Goal: Task Accomplishment & Management: Use online tool/utility

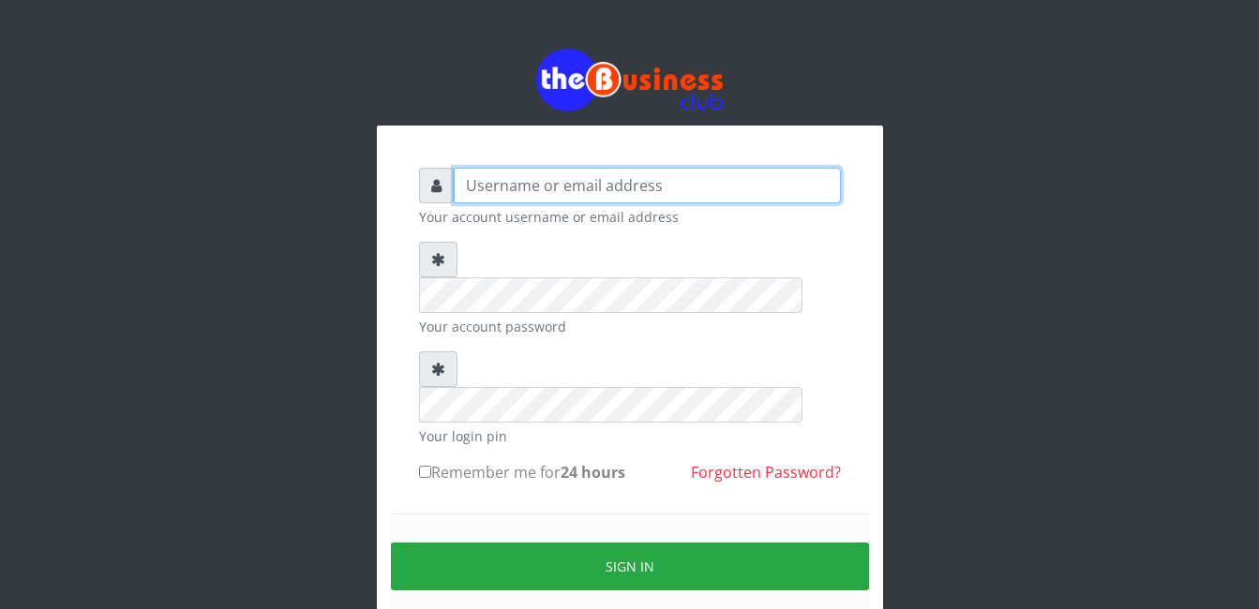
type input "Mlanga"
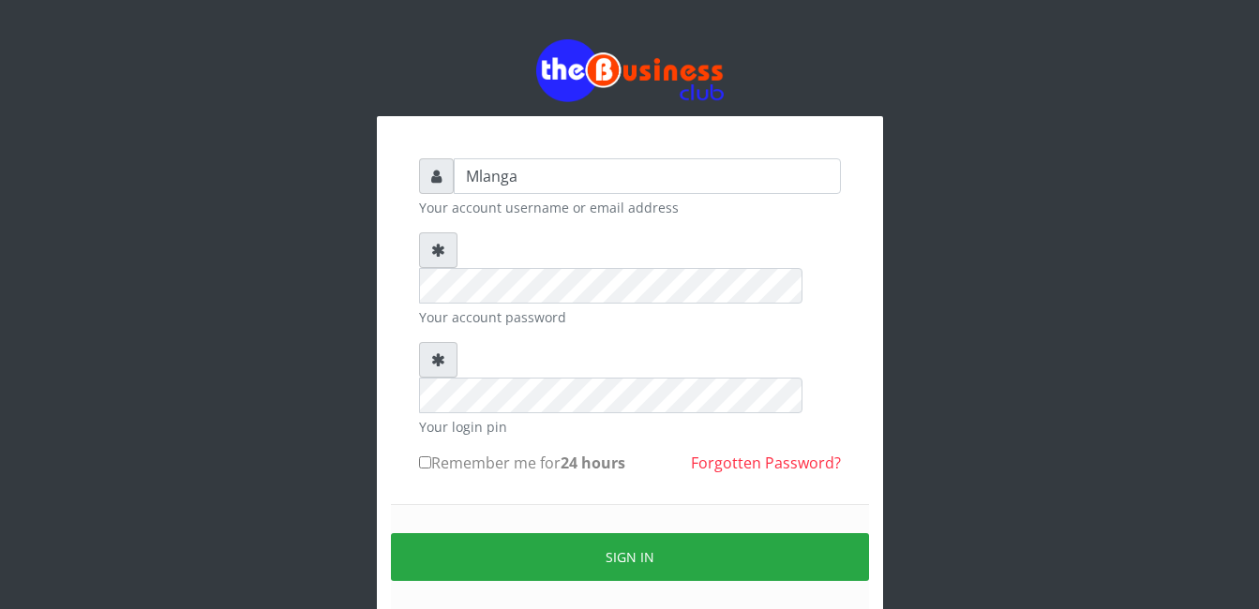
scroll to position [66, 0]
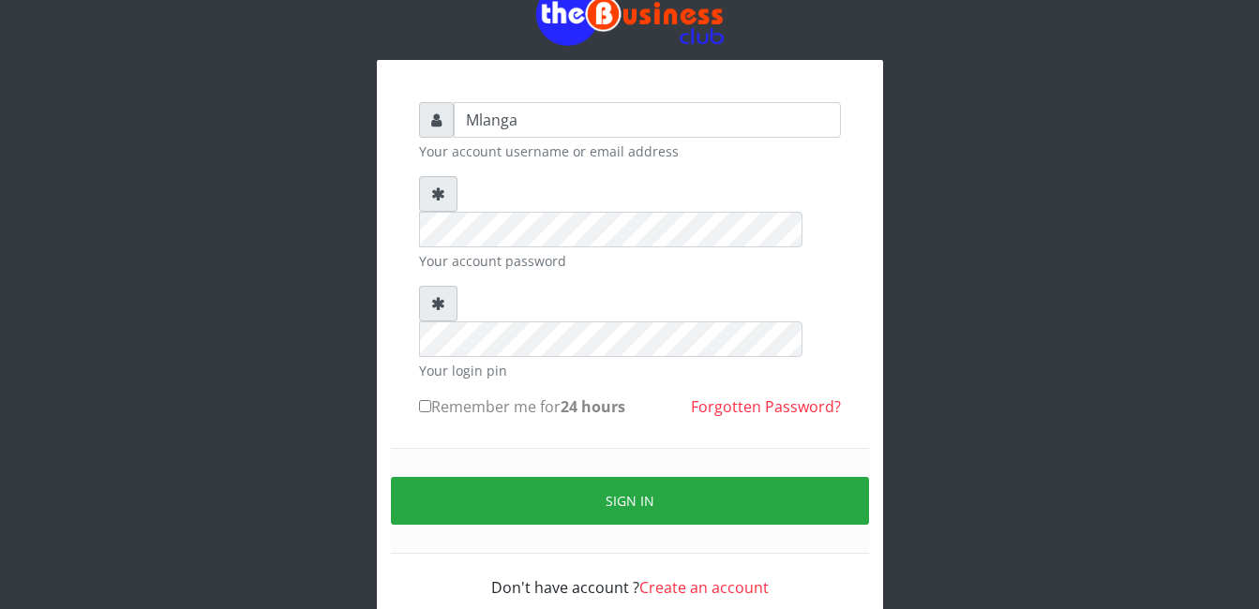
click at [385, 283] on div "Mlanga Your account username or email address Your account password Your login …" at bounding box center [630, 346] width 506 height 572
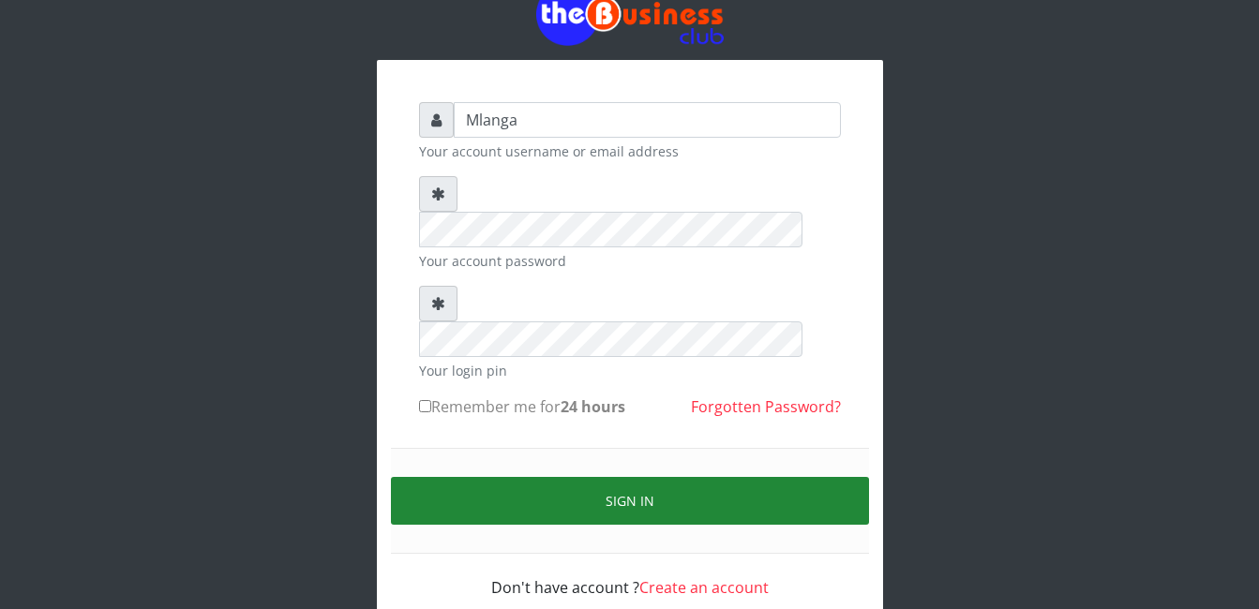
click at [442, 477] on button "Sign in" at bounding box center [630, 501] width 478 height 48
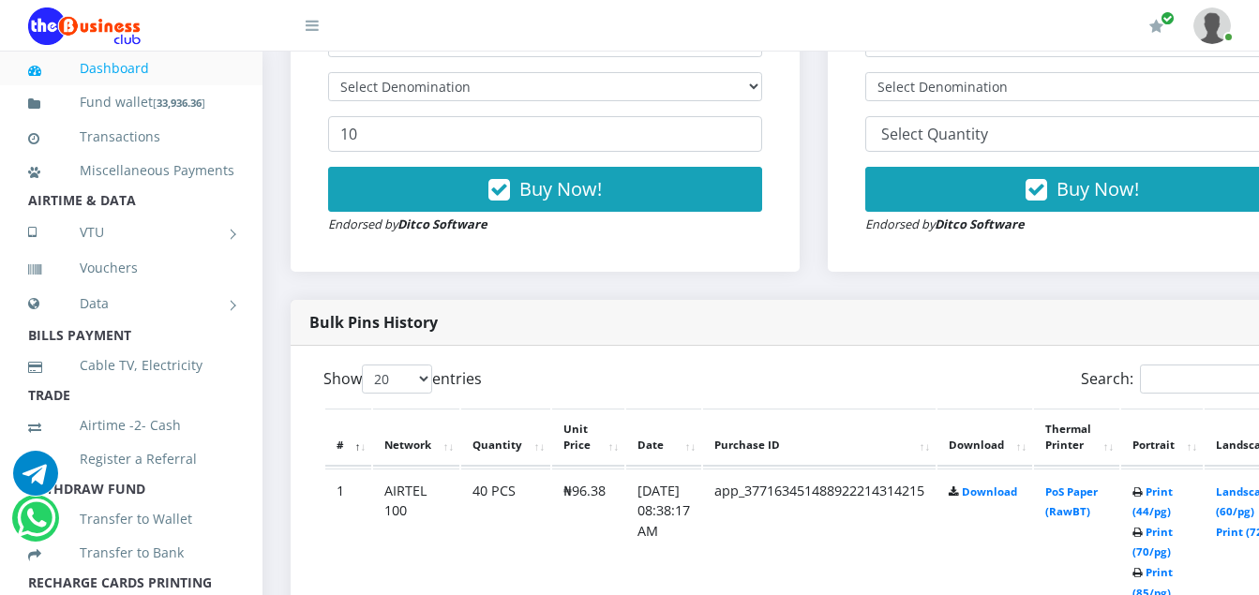
scroll to position [713, 0]
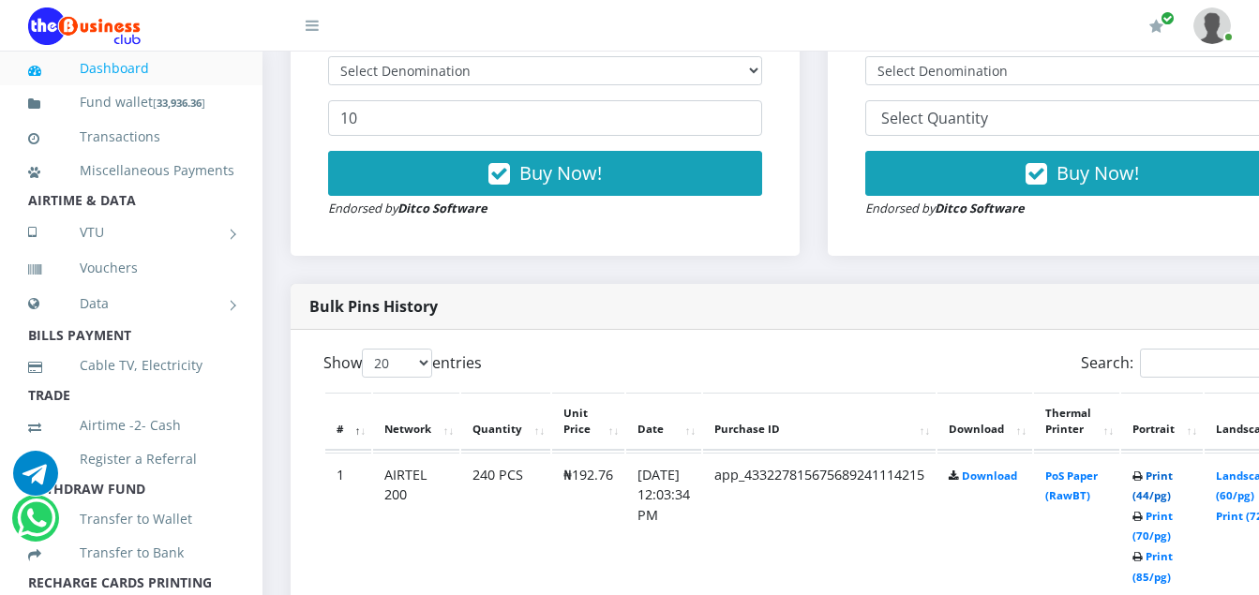
click at [1173, 479] on link "Print (44/pg)" at bounding box center [1153, 486] width 40 height 35
click at [1173, 477] on link "Print (44/pg)" at bounding box center [1153, 486] width 40 height 35
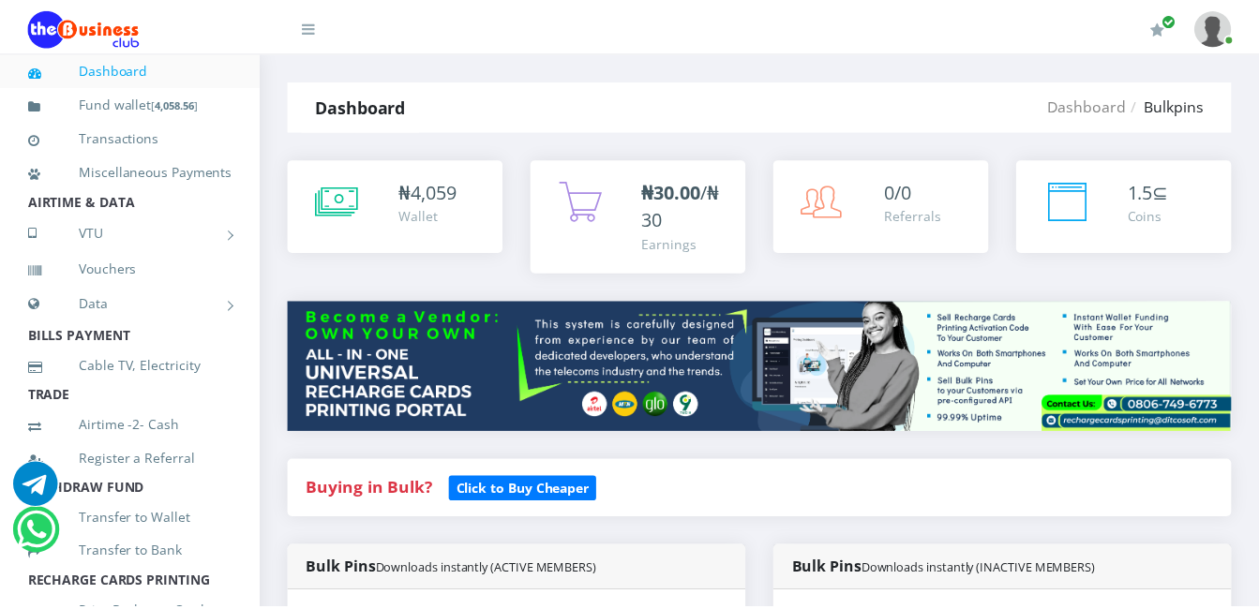
scroll to position [714, 0]
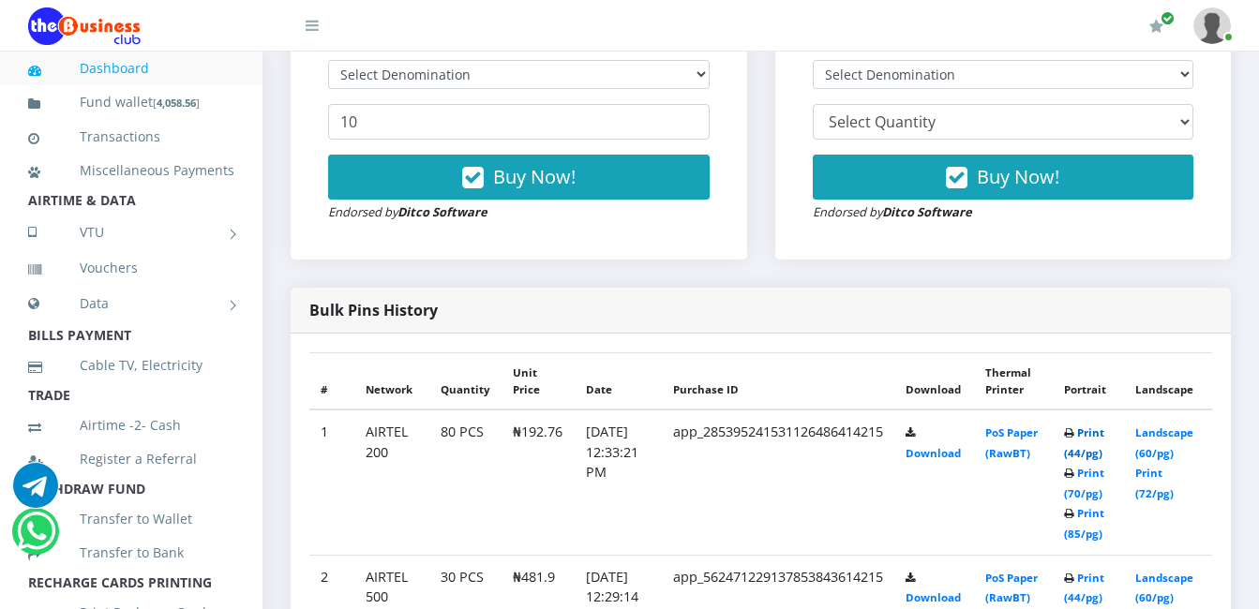
click at [1098, 429] on link "Print (44/pg)" at bounding box center [1084, 443] width 40 height 35
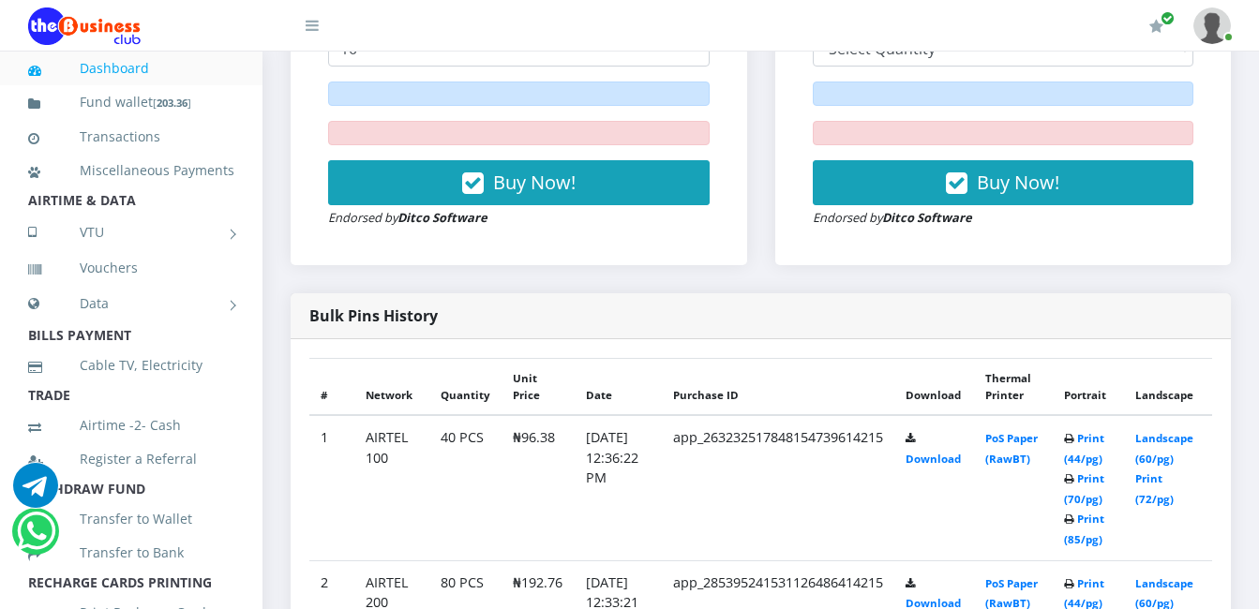
scroll to position [825, 0]
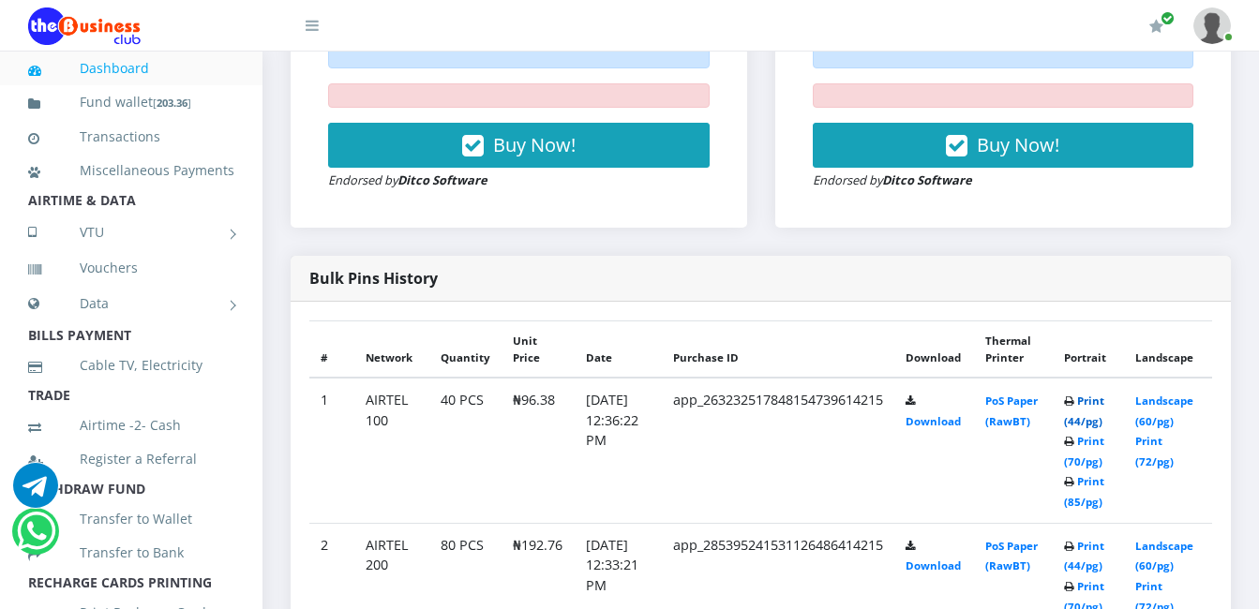
click at [1101, 400] on link "Print (44/pg)" at bounding box center [1084, 411] width 40 height 35
